Goal: Information Seeking & Learning: Learn about a topic

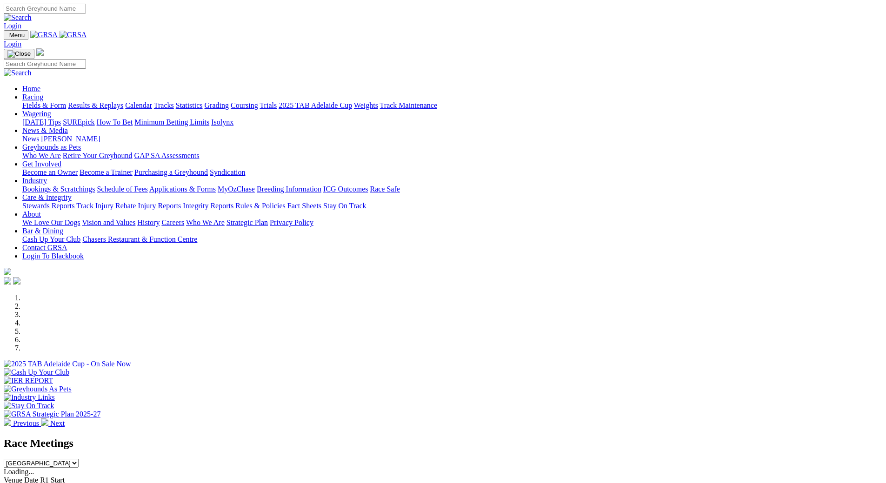
click at [66, 101] on link "Fields & Form" at bounding box center [44, 105] width 44 height 8
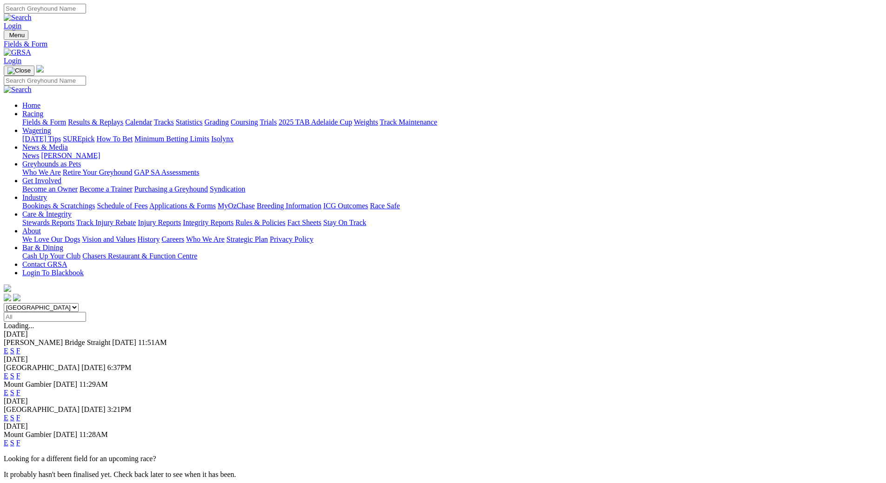
click at [20, 372] on link "F" at bounding box center [18, 376] width 4 height 8
click at [152, 118] on link "Calendar" at bounding box center [138, 122] width 27 height 8
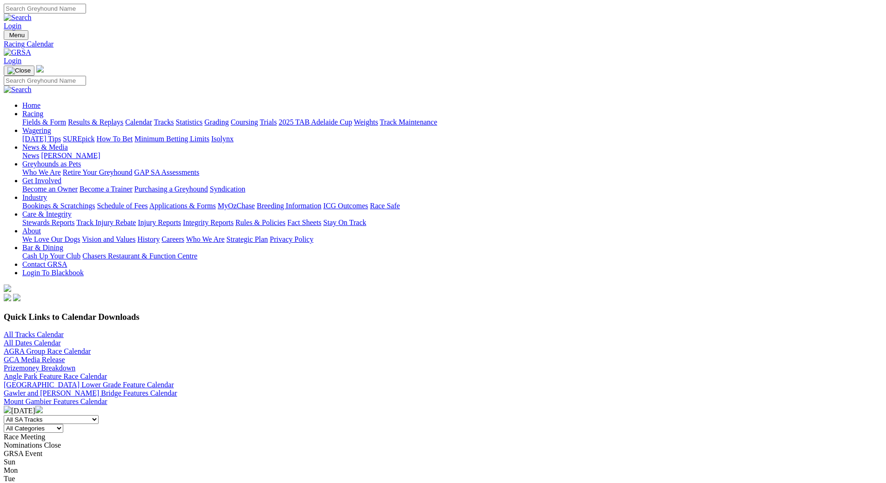
click at [43, 406] on img at bounding box center [38, 409] width 7 height 7
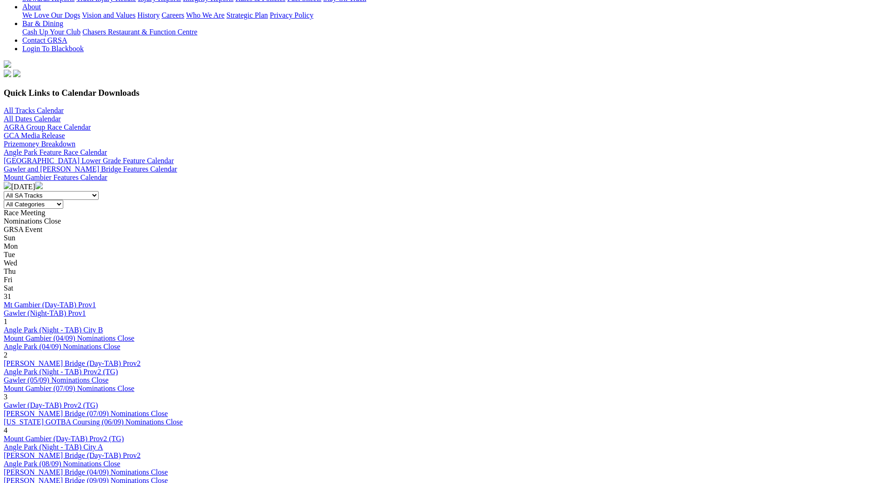
scroll to position [140, 0]
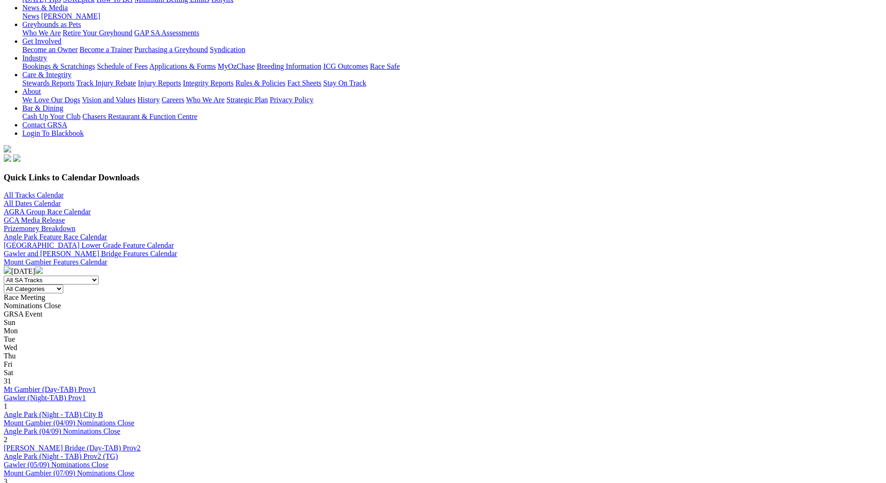
click at [63, 285] on select "All Categories Race Meetings GRSA Events Nomination Dates" at bounding box center [34, 289] width 60 height 9
select select "0"
click at [63, 285] on select "All Categories Race Meetings GRSA Events Nomination Dates" at bounding box center [34, 289] width 60 height 9
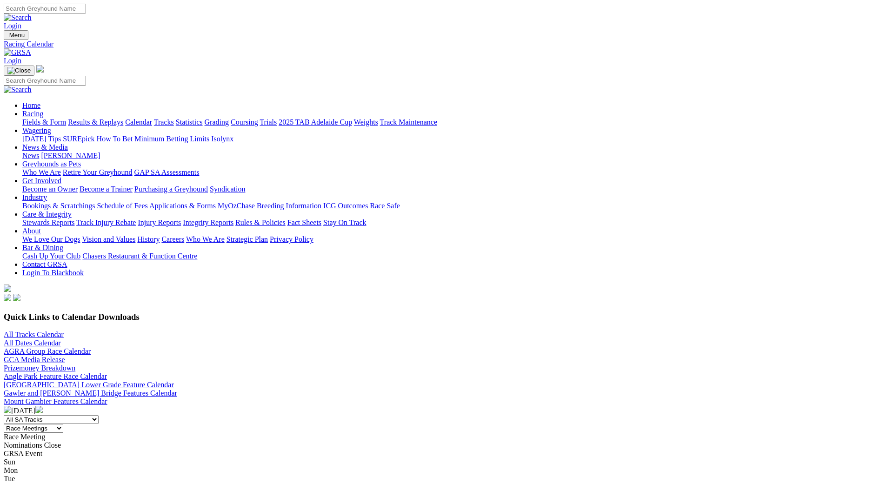
click at [66, 118] on link "Fields & Form" at bounding box center [44, 122] width 44 height 8
